Goal: Task Accomplishment & Management: Manage account settings

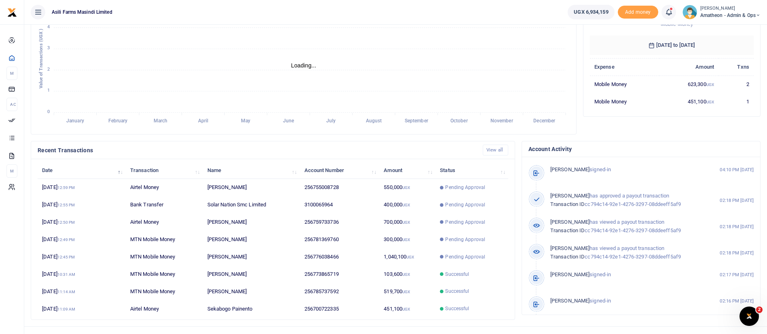
scroll to position [149, 0]
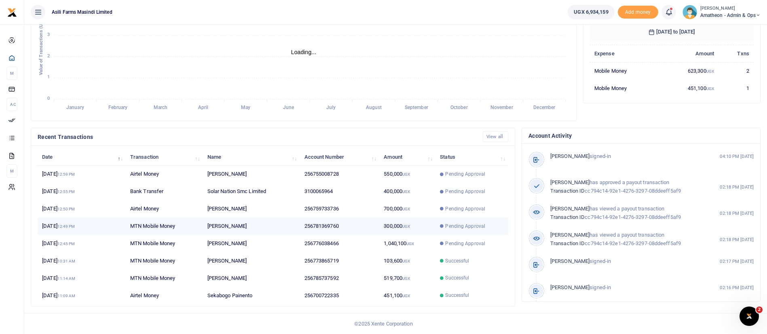
click at [381, 223] on td "300,000 UGX" at bounding box center [407, 226] width 56 height 17
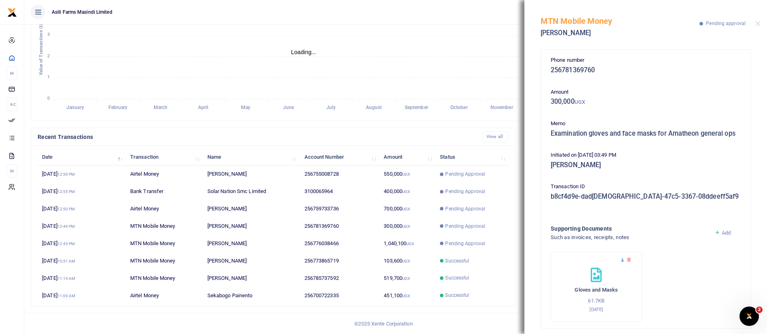
click at [622, 263] on icon at bounding box center [622, 259] width 5 height 5
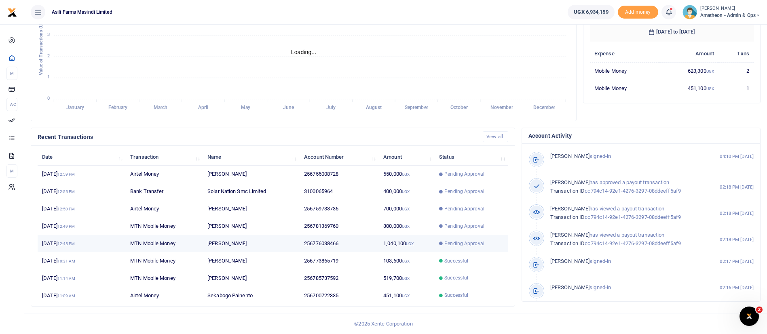
click at [335, 238] on td "256776038466" at bounding box center [338, 243] width 79 height 17
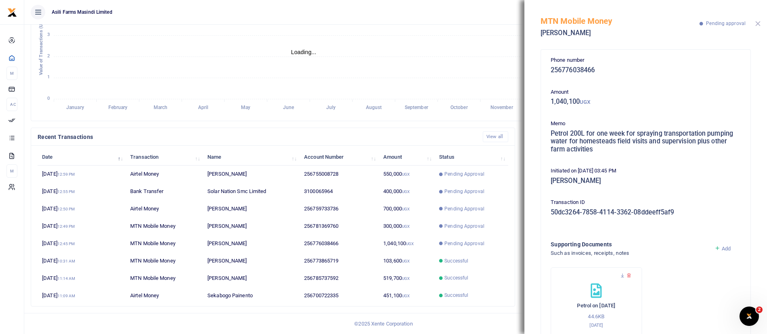
click at [757, 24] on button "Close" at bounding box center [757, 23] width 5 height 5
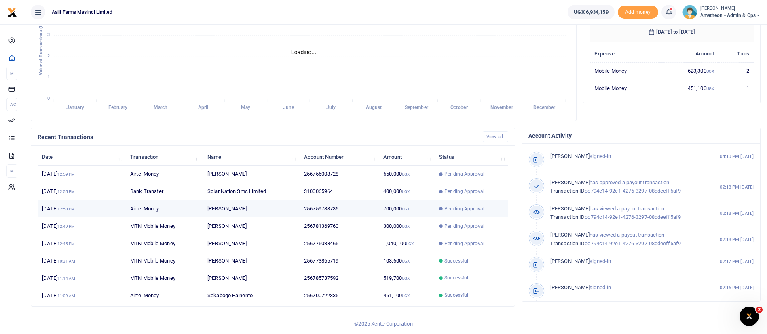
click at [404, 207] on small "UGX" at bounding box center [406, 209] width 8 height 4
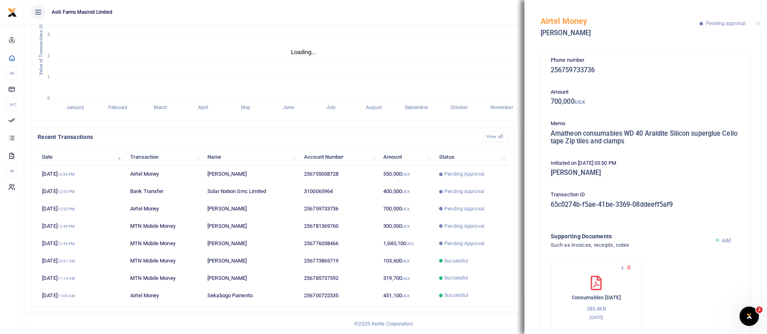
click at [761, 25] on div "Airtel Money Stephen Mutibwa Pending approval" at bounding box center [645, 22] width 242 height 45
click at [757, 25] on button "Close" at bounding box center [757, 23] width 5 height 5
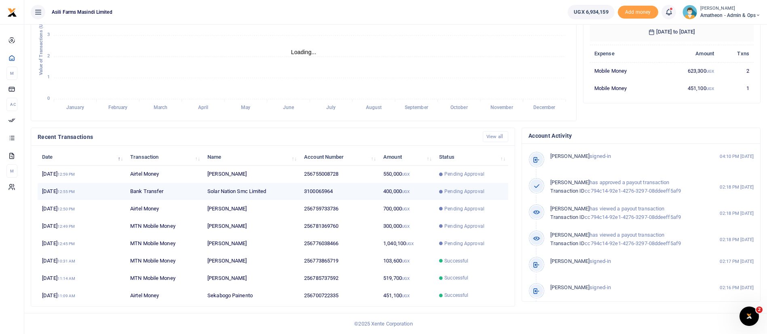
click at [369, 189] on td "3100065964" at bounding box center [338, 191] width 79 height 17
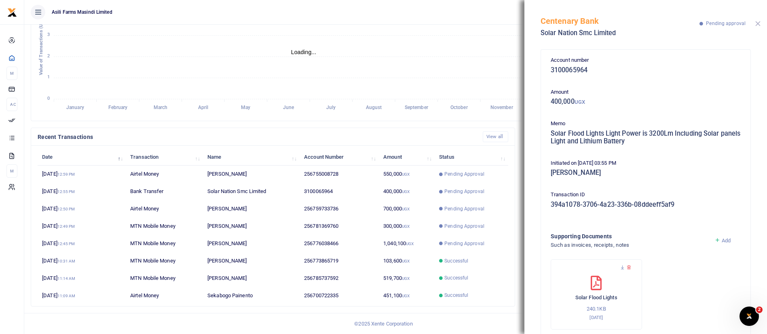
click at [757, 23] on button "Close" at bounding box center [757, 23] width 5 height 5
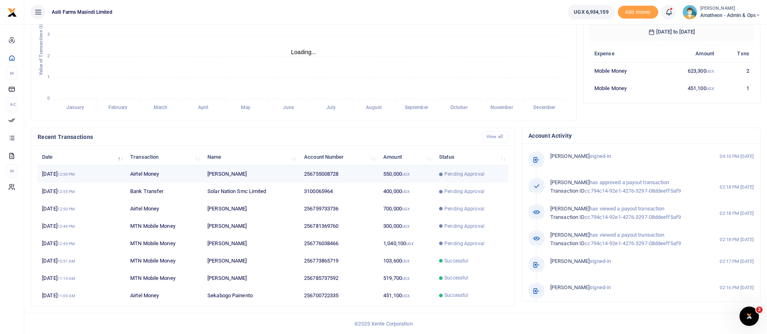
click at [358, 173] on td "256755008728" at bounding box center [338, 174] width 79 height 17
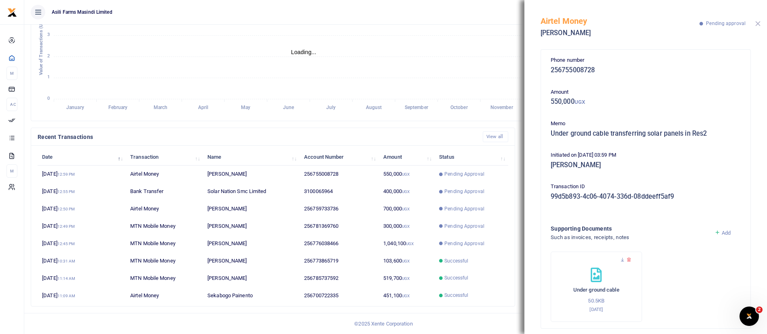
click at [758, 23] on button "Close" at bounding box center [757, 23] width 5 height 5
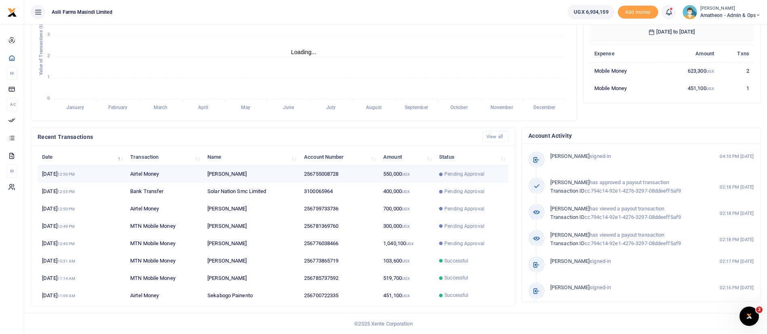
click at [289, 173] on td "Umar Lukanga" at bounding box center [251, 174] width 97 height 17
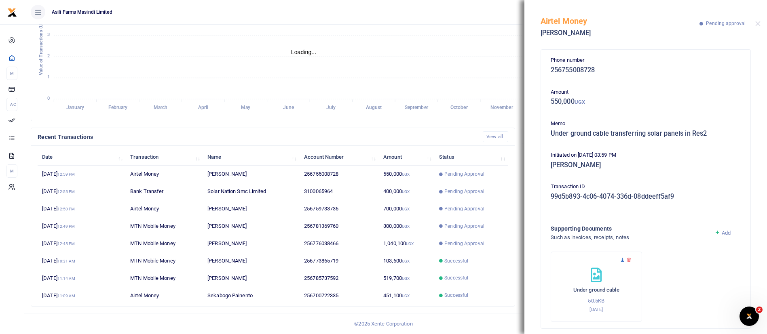
click at [620, 258] on icon at bounding box center [622, 259] width 5 height 5
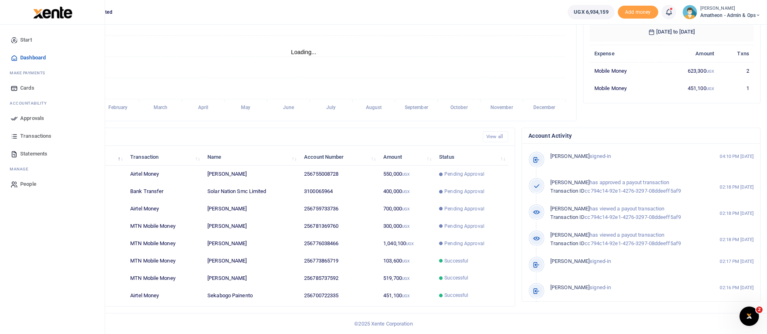
click at [28, 116] on span "Approvals" at bounding box center [32, 118] width 24 height 8
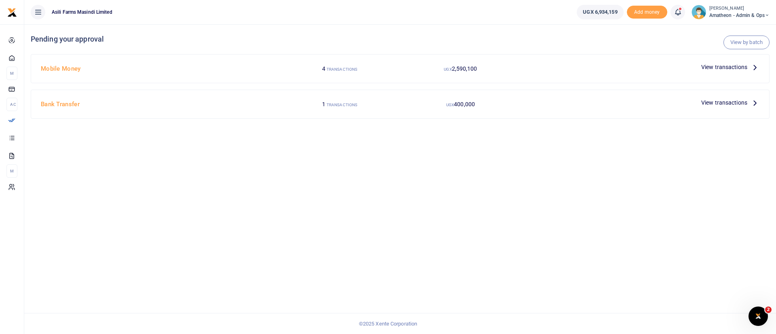
click at [738, 67] on span "View transactions" at bounding box center [724, 67] width 46 height 9
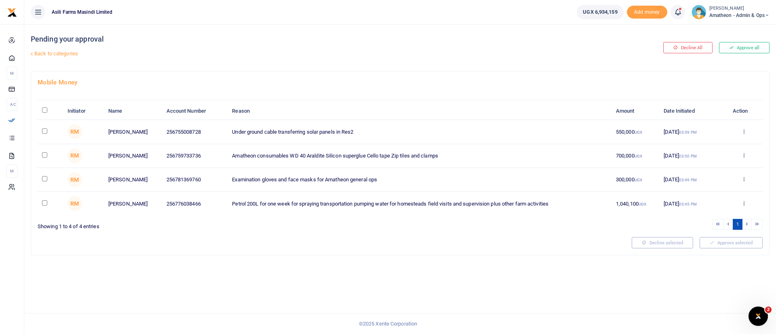
click at [45, 110] on input "\a \a : activate to sort column descending" at bounding box center [44, 110] width 5 height 5
checkbox input "true"
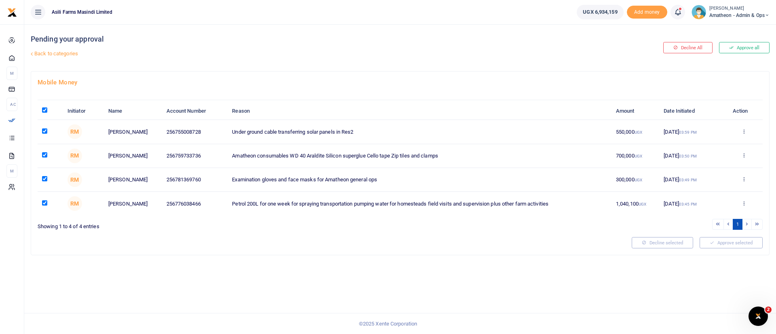
checkbox input "true"
click at [735, 246] on button "Approve selected (4)" at bounding box center [728, 242] width 69 height 11
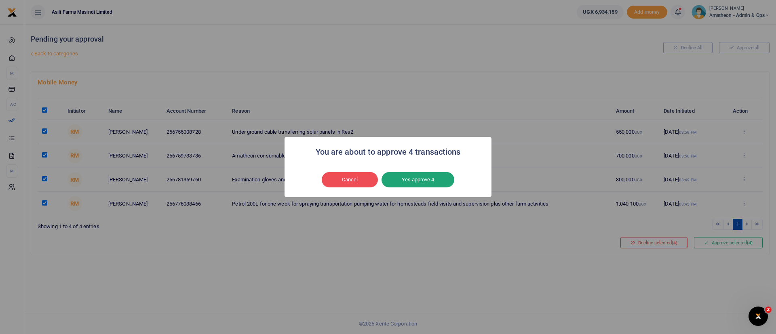
click at [441, 181] on button "Yes approve 4" at bounding box center [418, 179] width 73 height 15
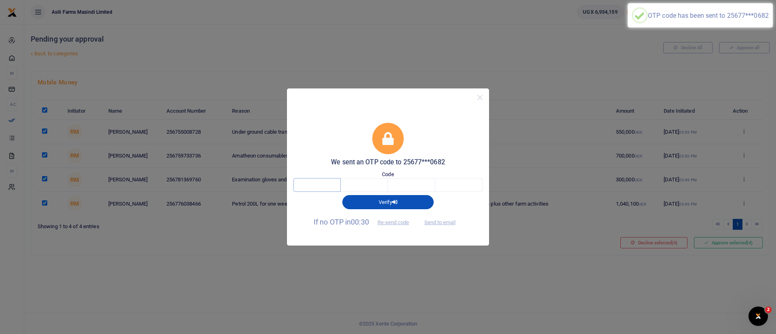
click at [323, 183] on input "text" at bounding box center [316, 185] width 47 height 14
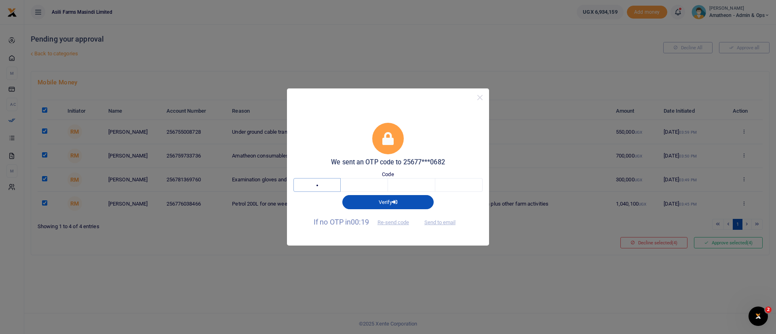
type input "5"
type input "9"
type input "7"
type input "0"
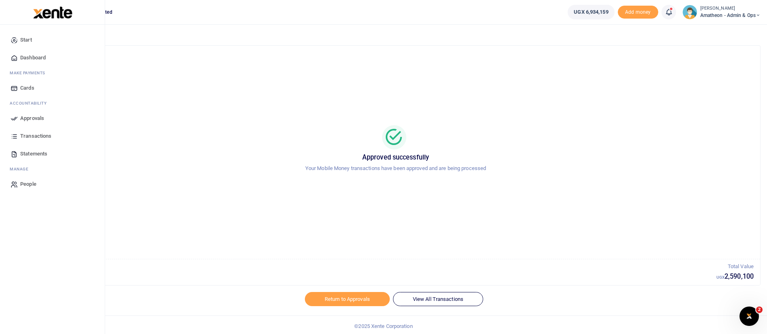
click at [24, 118] on span "Approvals" at bounding box center [32, 118] width 24 height 8
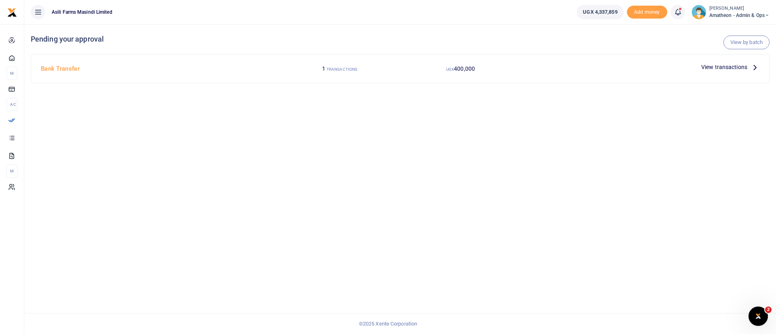
click at [732, 66] on span "View transactions" at bounding box center [724, 67] width 46 height 9
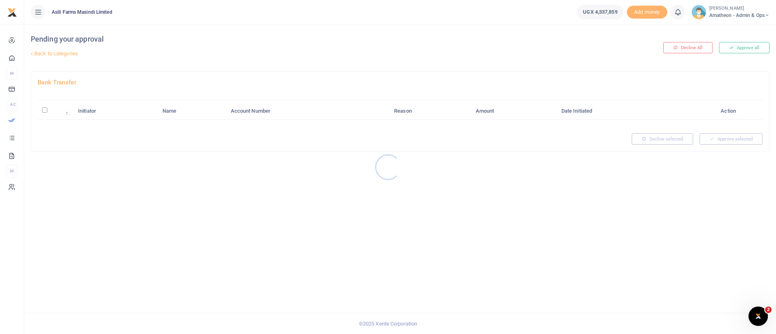
click at [43, 110] on div at bounding box center [388, 167] width 776 height 334
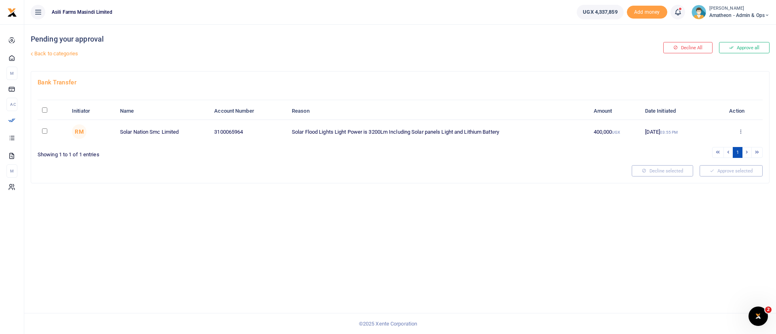
click at [46, 108] on input "\a \a : activate to sort column descending" at bounding box center [44, 110] width 5 height 5
checkbox input "true"
click at [748, 171] on span "(1)" at bounding box center [750, 171] width 6 height 6
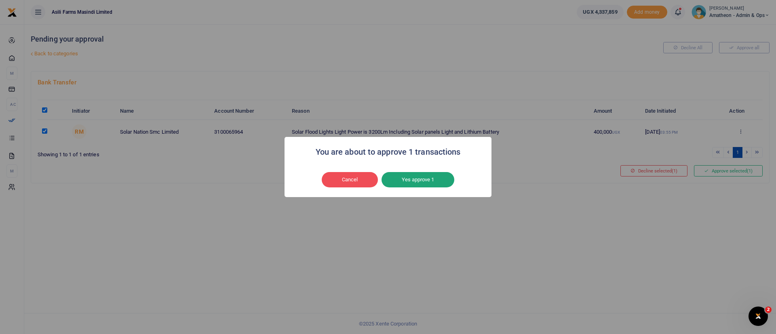
click at [427, 175] on button "Yes approve 1" at bounding box center [418, 179] width 73 height 15
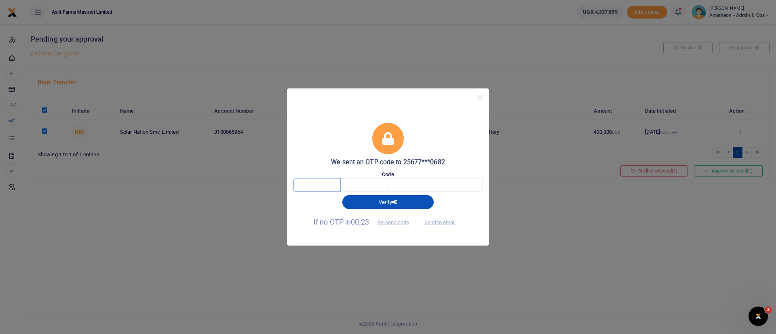
click at [314, 188] on input "text" at bounding box center [316, 185] width 47 height 14
type input "4"
type input "5"
type input "0"
type input "7"
